Goal: Task Accomplishment & Management: Use online tool/utility

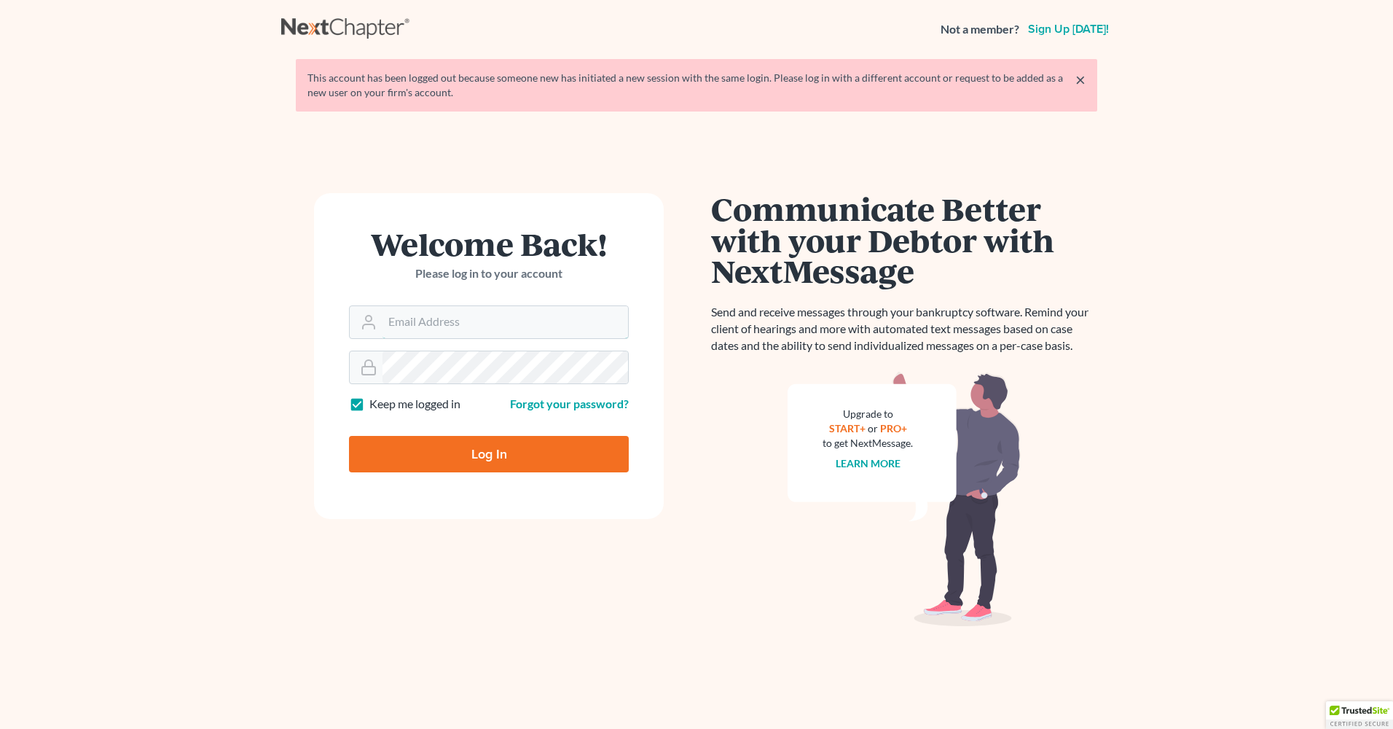
type input "[EMAIL_ADDRESS][DOMAIN_NAME]"
click at [477, 448] on input "Log In" at bounding box center [489, 454] width 280 height 36
type input "Thinking..."
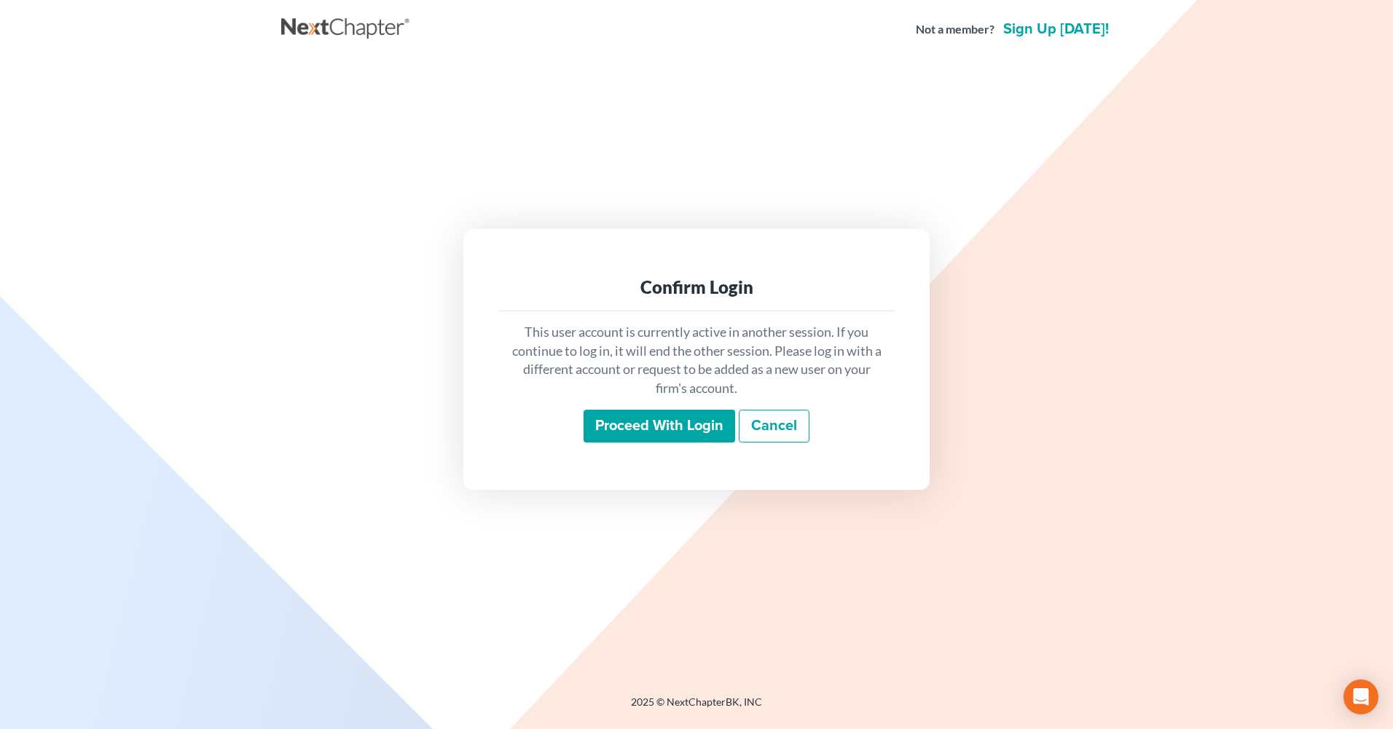
click at [643, 423] on input "Proceed with login" at bounding box center [660, 426] width 152 height 34
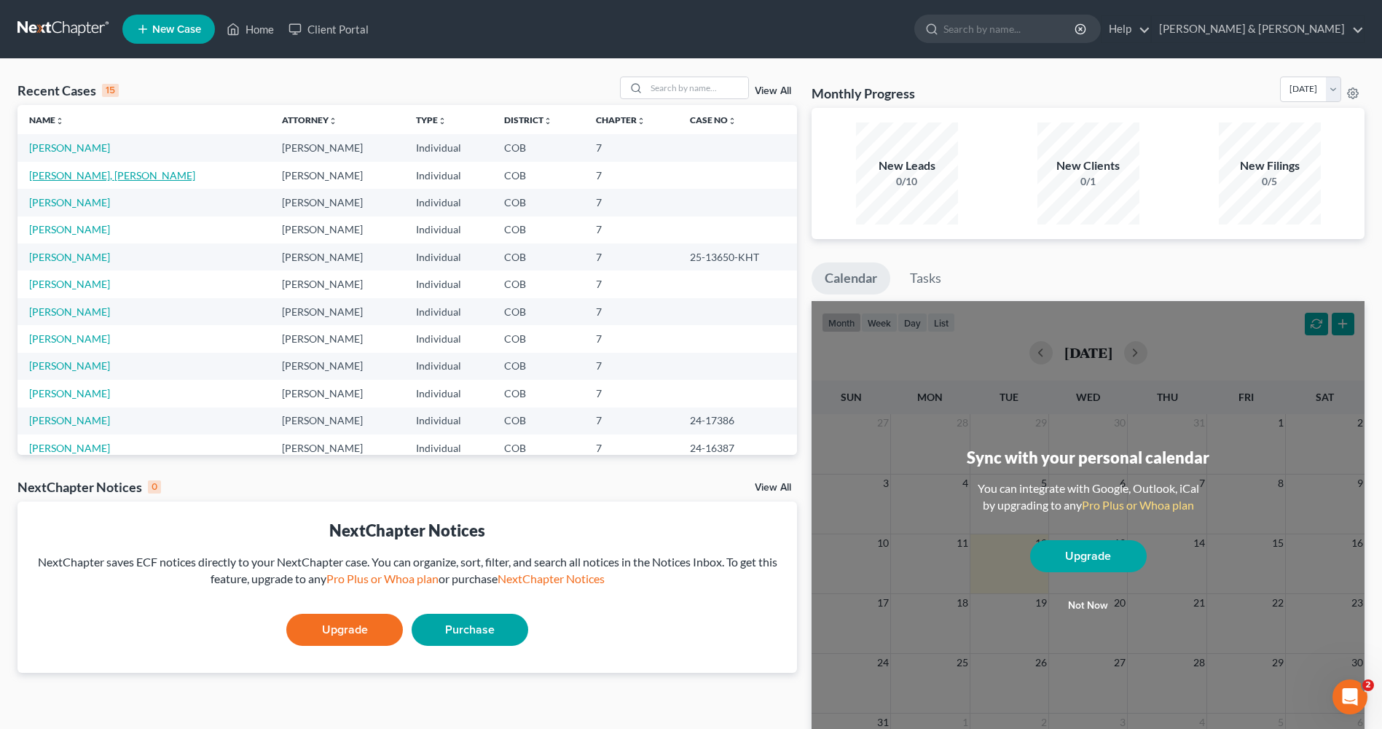
click at [60, 176] on link "[PERSON_NAME], [PERSON_NAME]" at bounding box center [112, 175] width 166 height 12
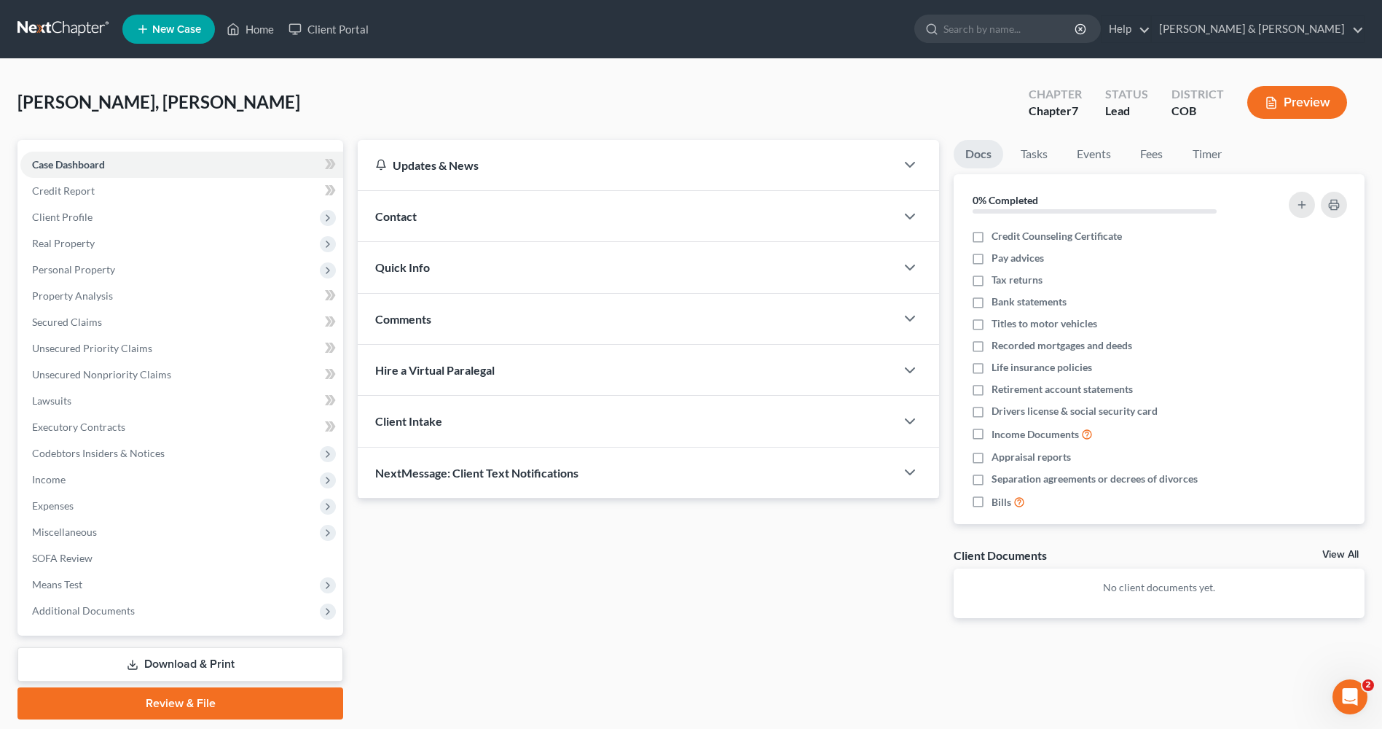
click at [151, 659] on link "Download & Print" at bounding box center [180, 664] width 326 height 34
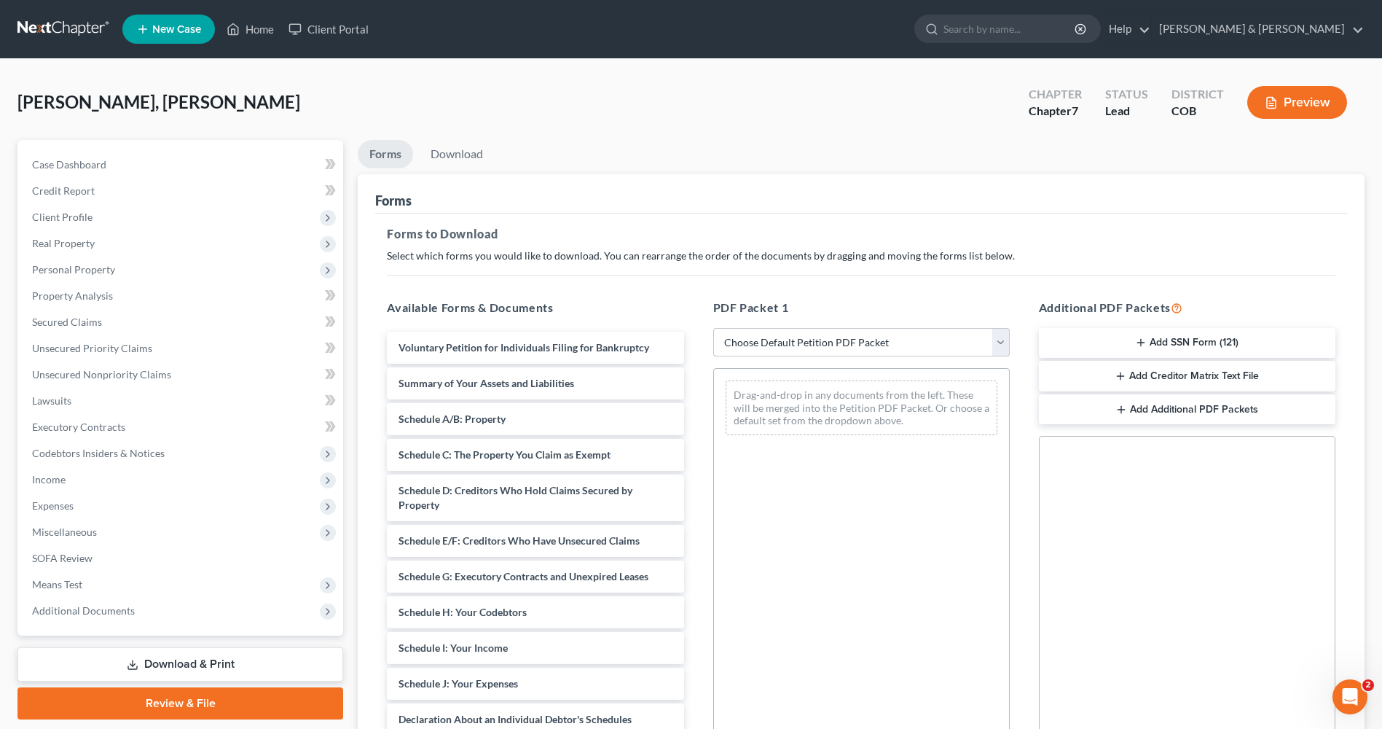
click at [1004, 342] on select "Choose Default Petition PDF Packet Complete Bankruptcy Petition (all forms and …" at bounding box center [861, 342] width 297 height 29
select select "3"
click at [713, 328] on select "Choose Default Petition PDF Packet Complete Bankruptcy Petition (all forms and …" at bounding box center [861, 342] width 297 height 29
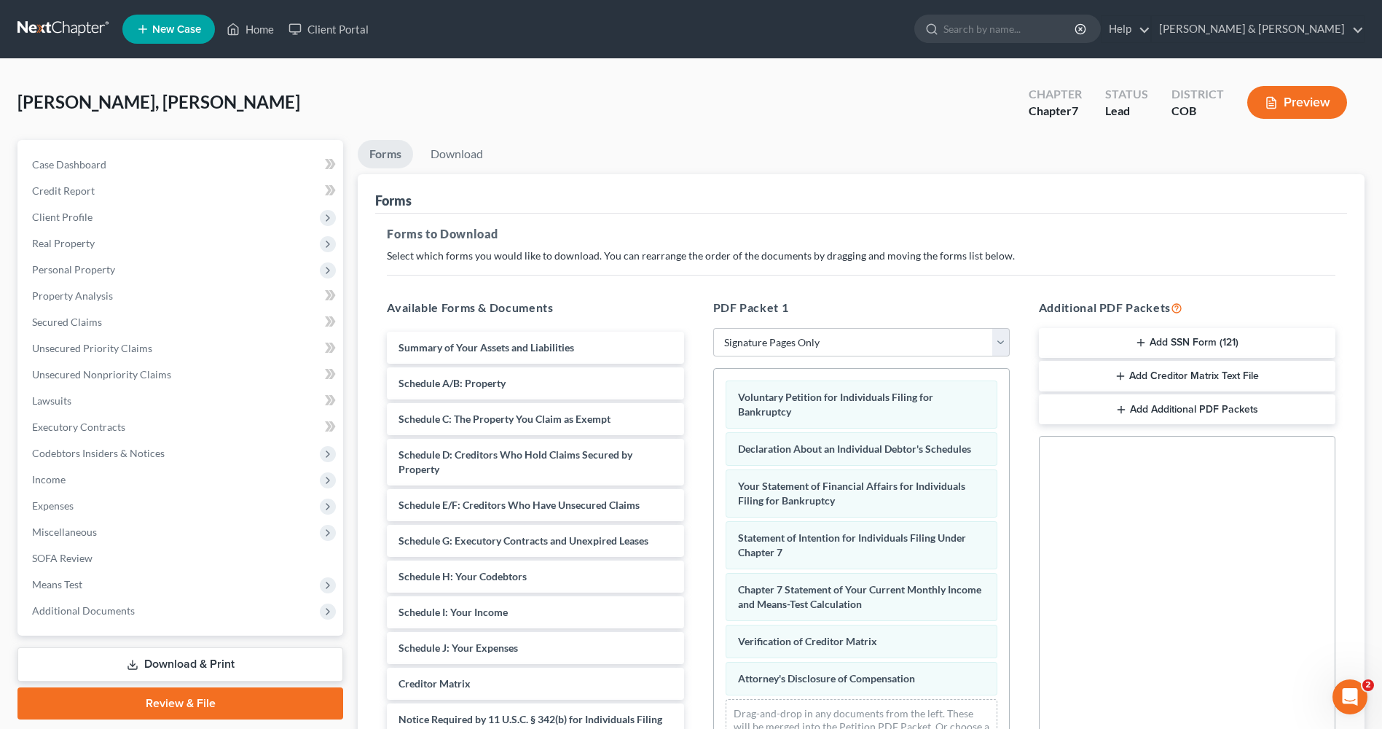
click at [1136, 340] on icon "button" at bounding box center [1141, 343] width 12 height 12
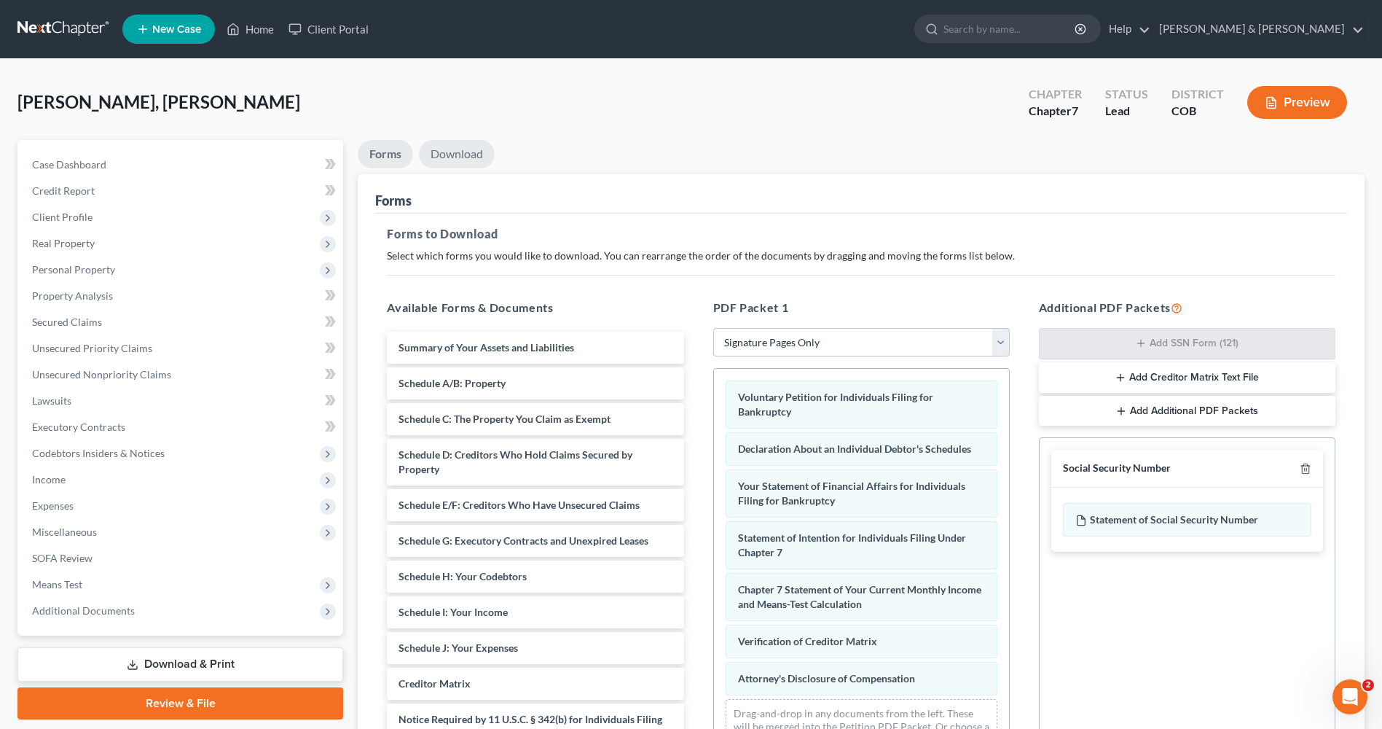
click at [446, 152] on link "Download" at bounding box center [457, 154] width 76 height 28
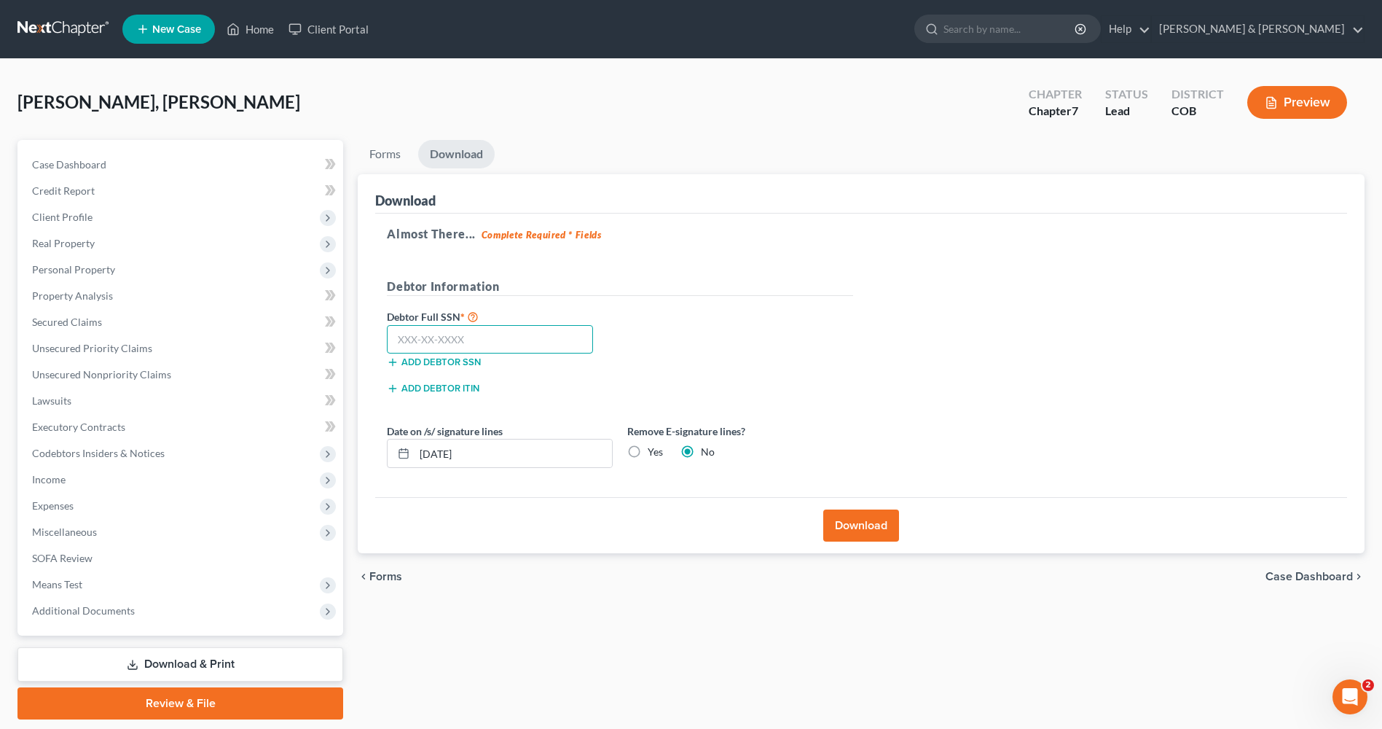
click at [396, 339] on input "text" at bounding box center [490, 339] width 206 height 29
type input "615-50-1972"
click at [863, 522] on button "Download" at bounding box center [861, 525] width 76 height 32
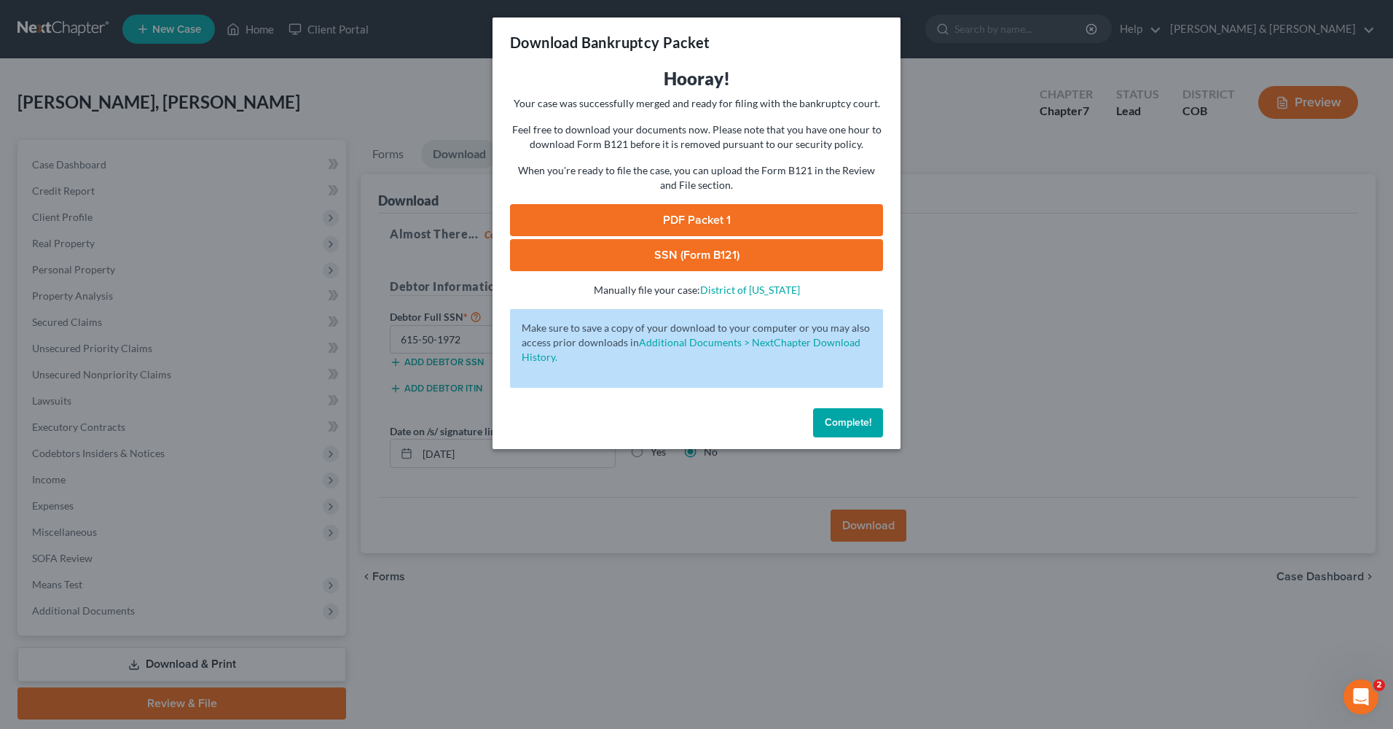
click at [677, 212] on link "PDF Packet 1" at bounding box center [696, 220] width 373 height 32
click at [670, 256] on link "SSN (Form B121)" at bounding box center [696, 255] width 373 height 32
click at [842, 427] on span "Complete!" at bounding box center [848, 422] width 47 height 12
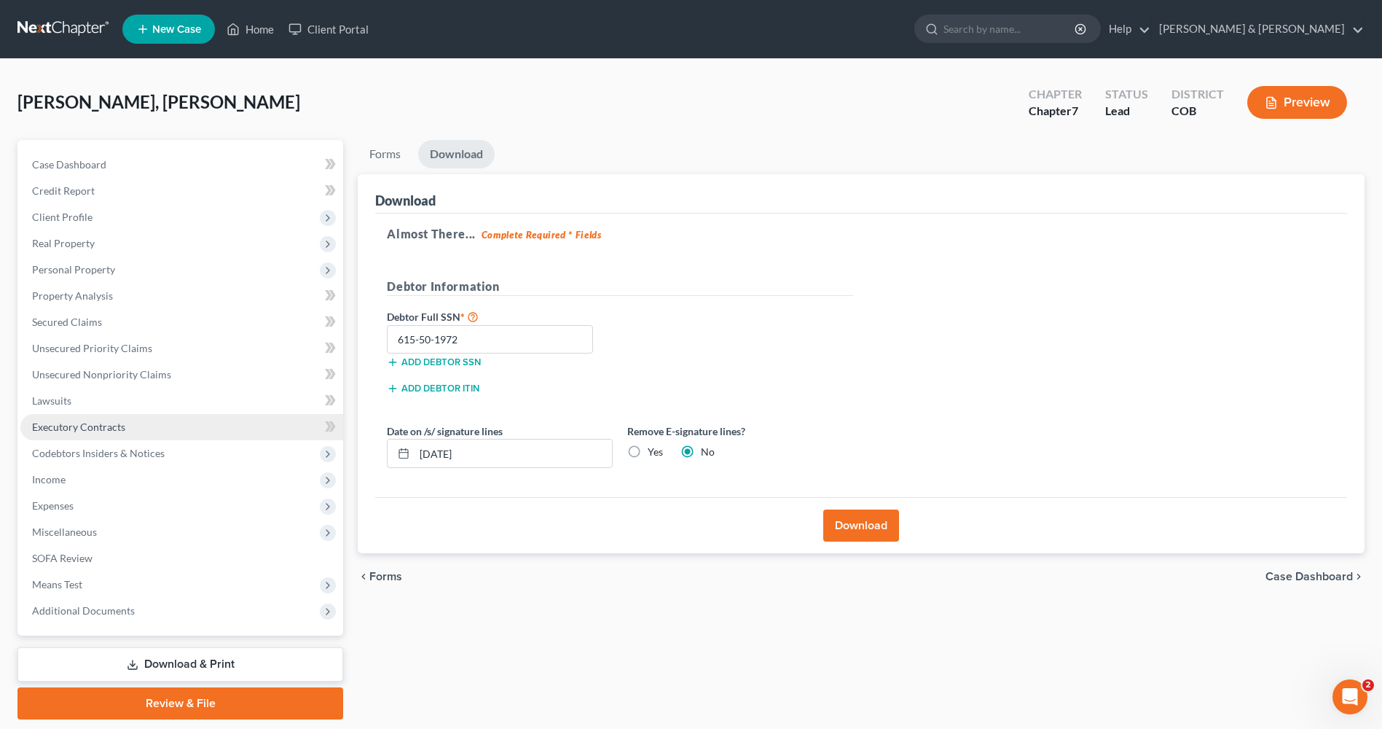
click at [54, 425] on span "Executory Contracts" at bounding box center [78, 426] width 93 height 12
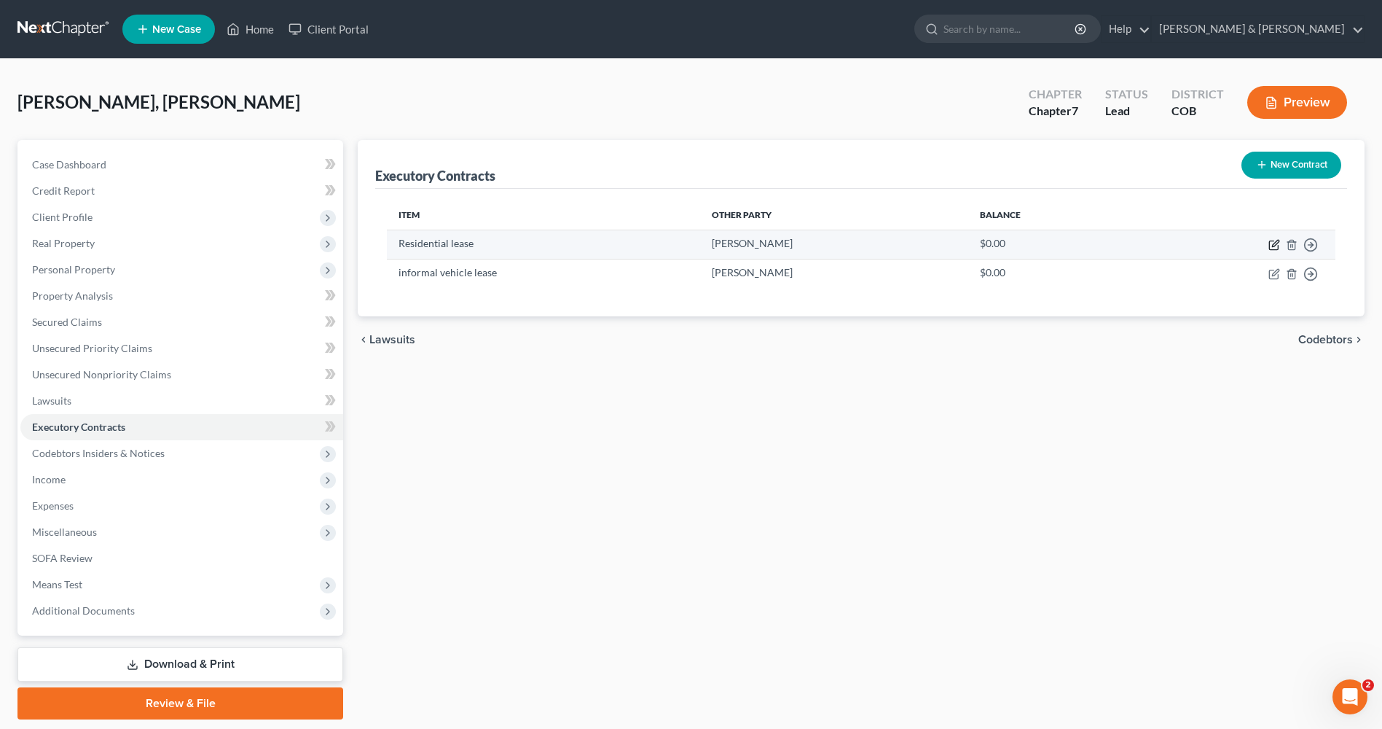
click at [1273, 244] on icon "button" at bounding box center [1275, 243] width 7 height 7
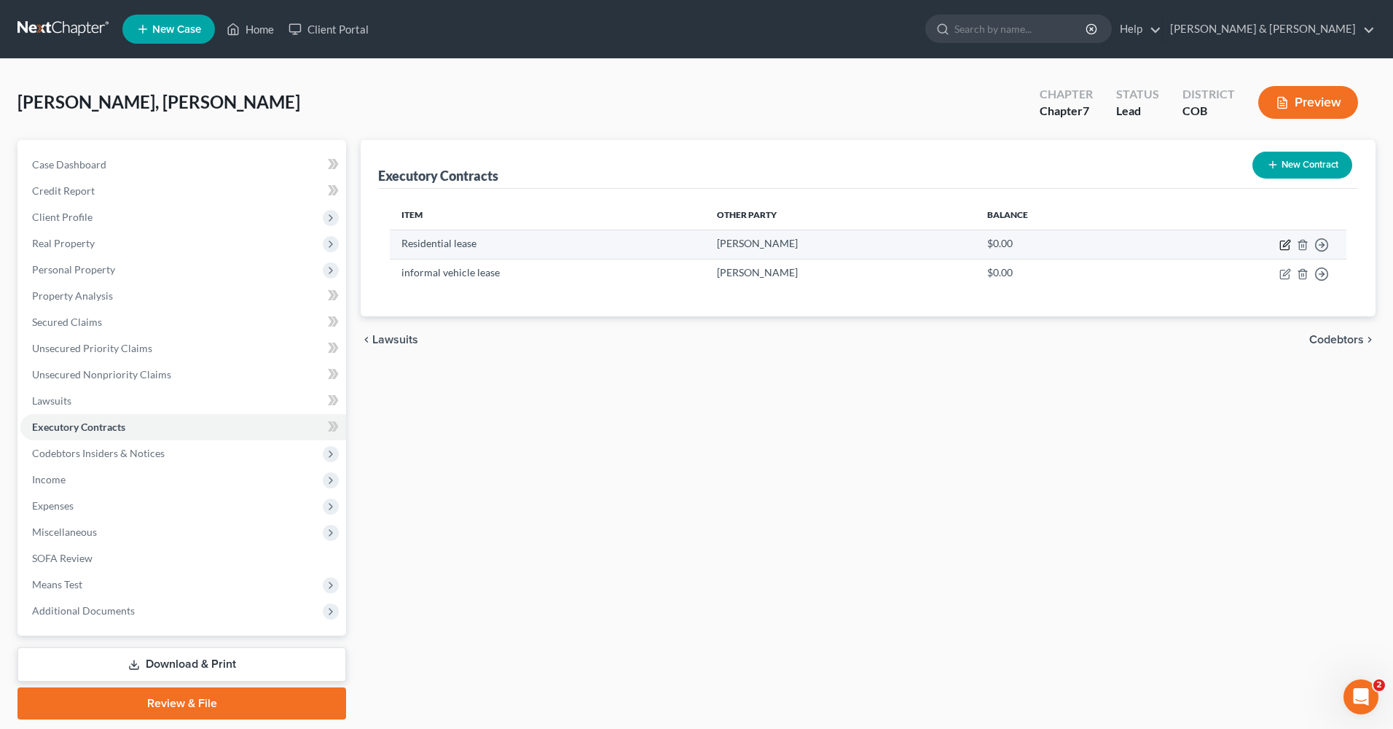
select select "3"
select select "5"
select select "0"
